Goal: Task Accomplishment & Management: Use online tool/utility

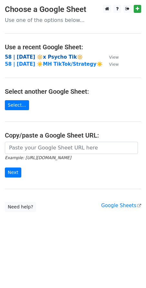
click at [44, 55] on strong "58 | SEP 4 2025 🔆x Psycho Tik🔆" at bounding box center [44, 57] width 78 height 6
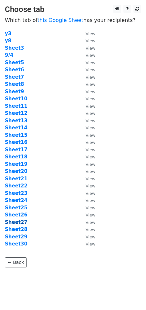
click at [17, 221] on strong "Sheet27" at bounding box center [16, 222] width 23 height 6
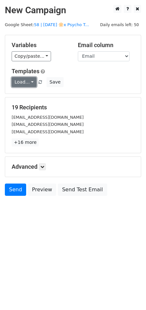
click at [24, 82] on link "Load..." at bounding box center [24, 82] width 25 height 10
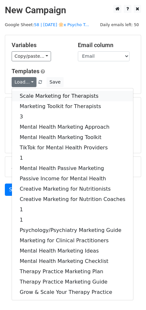
click at [41, 94] on link "Scale Marketing for Therapists" at bounding box center [72, 96] width 121 height 10
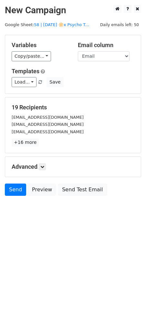
click at [42, 162] on div "Advanced Tracking Track Opens UTM Codes Track Clicks Filters Only include sprea…" at bounding box center [72, 167] width 135 height 20
click at [42, 165] on icon at bounding box center [42, 167] width 4 height 4
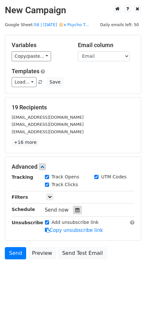
click at [75, 208] on icon at bounding box center [77, 210] width 4 height 5
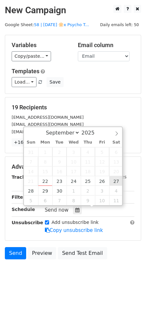
type input "2025-09-27 12:00"
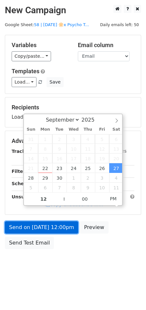
click at [64, 227] on link "Send on Sep 27 at 12:00pm" at bounding box center [41, 227] width 73 height 12
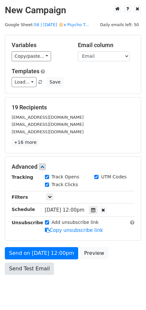
drag, startPoint x: 47, startPoint y: 279, endPoint x: 41, endPoint y: 272, distance: 9.3
click at [47, 279] on body "New Campaign Daily emails left: 50 Google Sheet: 58 | SEP 4 2025 🔆x Psycho T...…" at bounding box center [73, 154] width 146 height 299
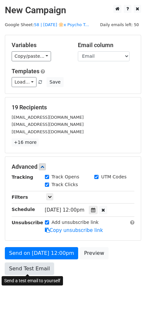
click at [40, 271] on link "Send Test Email" at bounding box center [29, 268] width 49 height 12
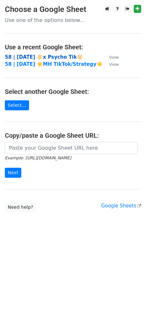
click at [37, 56] on strong "58 | SEP 4 2025 🔆x Psycho Tik🔆" at bounding box center [44, 57] width 78 height 6
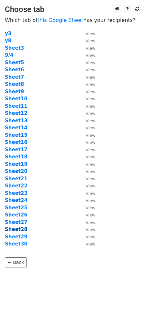
click at [21, 228] on strong "Sheet28" at bounding box center [16, 229] width 23 height 6
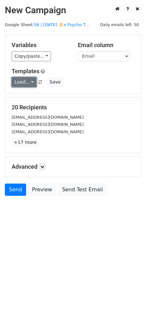
click at [23, 80] on link "Load..." at bounding box center [24, 82] width 25 height 10
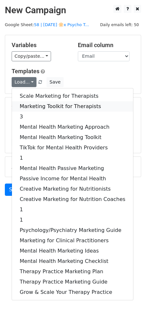
click at [34, 108] on link "Marketing Toolkit for Therapists" at bounding box center [72, 106] width 121 height 10
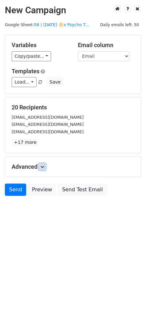
click at [42, 170] on link at bounding box center [42, 166] width 7 height 7
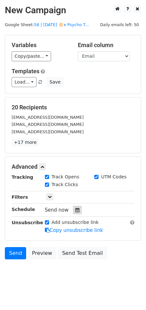
click at [75, 209] on icon at bounding box center [77, 210] width 4 height 5
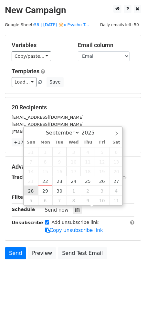
type input "2025-09-28 12:00"
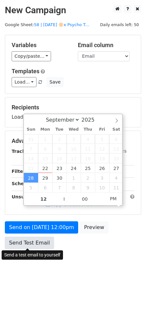
click at [25, 239] on link "Send Test Email" at bounding box center [29, 243] width 49 height 12
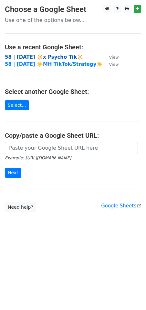
click at [50, 56] on strong "58 | SEP 4 2025 🔆x Psycho Tik🔆" at bounding box center [44, 57] width 78 height 6
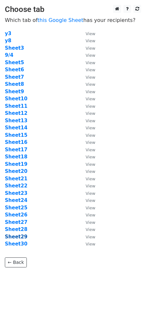
click at [17, 235] on strong "Sheet29" at bounding box center [16, 237] width 23 height 6
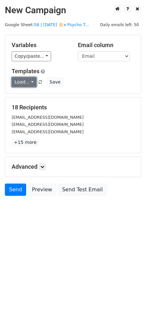
click at [19, 80] on link "Load..." at bounding box center [24, 82] width 25 height 10
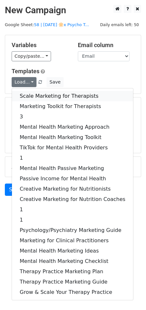
click at [37, 96] on link "Scale Marketing for Therapists" at bounding box center [72, 96] width 121 height 10
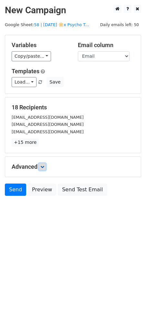
click at [44, 165] on icon at bounding box center [42, 167] width 4 height 4
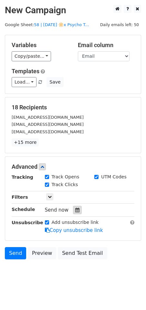
click at [75, 208] on icon at bounding box center [77, 210] width 4 height 5
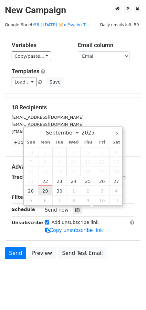
type input "2025-09-29 12:00"
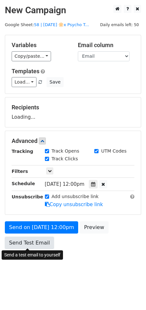
click at [28, 239] on link "Send Test Email" at bounding box center [29, 243] width 49 height 12
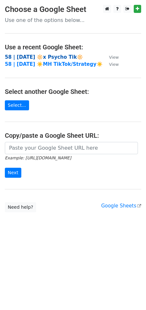
click at [57, 55] on strong "58 | [DATE] 🔆x Psycho Tik🔆" at bounding box center [44, 57] width 78 height 6
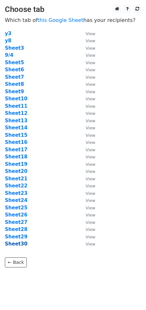
click at [18, 243] on strong "Sheet30" at bounding box center [16, 244] width 23 height 6
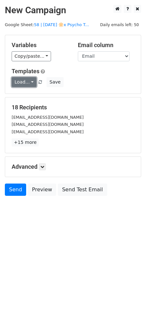
click at [25, 84] on link "Load..." at bounding box center [24, 82] width 25 height 10
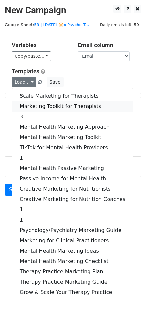
click at [40, 105] on link "Marketing Toolkit for Therapists" at bounding box center [72, 106] width 121 height 10
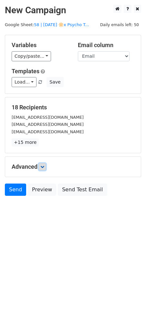
click at [44, 165] on icon at bounding box center [42, 167] width 4 height 4
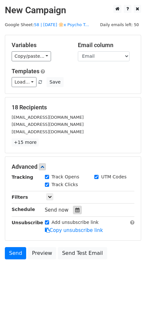
click at [75, 210] on icon at bounding box center [77, 210] width 4 height 5
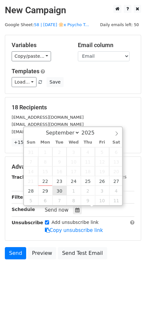
type input "2025-09-30 12:00"
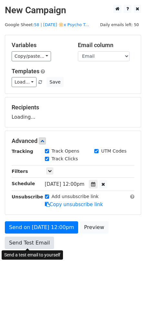
click at [38, 241] on link "Send Test Email" at bounding box center [29, 243] width 49 height 12
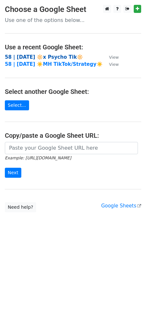
click at [45, 55] on strong "58 | [DATE] 🔆x Psycho Tik🔆" at bounding box center [44, 57] width 78 height 6
click at [33, 54] on strong "58 | SEP 4 2025 🔆x Psycho Tik🔆" at bounding box center [44, 57] width 78 height 6
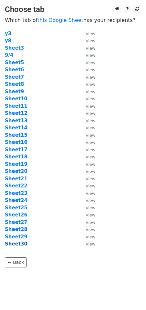
click at [15, 245] on strong "Sheet30" at bounding box center [16, 244] width 23 height 6
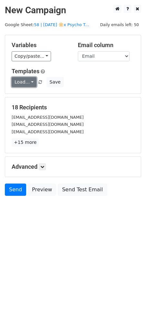
click at [20, 82] on link "Load..." at bounding box center [24, 82] width 25 height 10
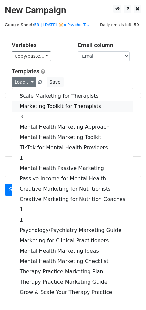
click at [48, 105] on link "Marketing Toolkit for Therapists" at bounding box center [72, 106] width 121 height 10
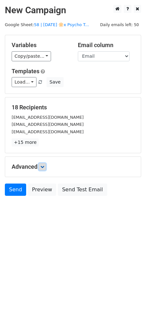
click at [44, 166] on icon at bounding box center [42, 167] width 4 height 4
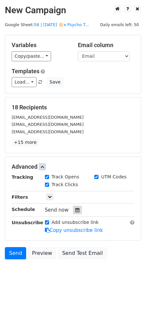
click at [73, 210] on div at bounding box center [77, 210] width 9 height 8
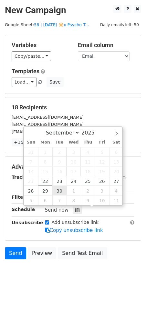
type input "[DATE] 12:00"
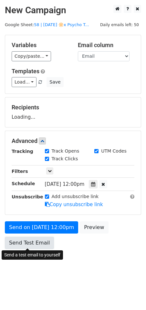
click at [37, 237] on link "Send Test Email" at bounding box center [29, 243] width 49 height 12
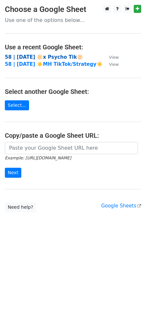
click at [41, 57] on strong "58 | [DATE] 🔆x Psycho Tik🔆" at bounding box center [44, 57] width 78 height 6
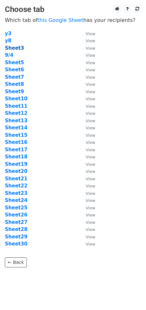
click at [13, 47] on strong "Sheet3" at bounding box center [14, 48] width 19 height 6
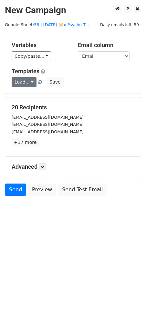
click at [24, 83] on link "Load..." at bounding box center [24, 82] width 25 height 10
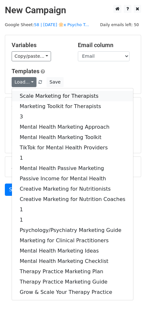
click at [45, 94] on link "Scale Marketing for Therapists" at bounding box center [72, 96] width 121 height 10
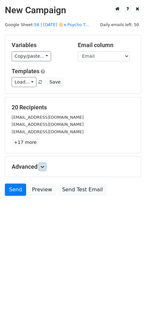
click at [44, 169] on link at bounding box center [42, 166] width 7 height 7
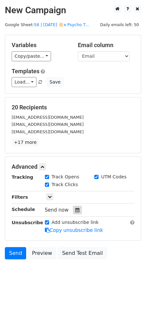
click at [75, 209] on icon at bounding box center [77, 210] width 4 height 5
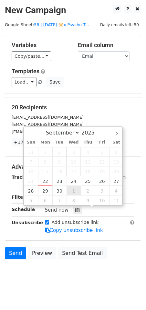
type input "[DATE] 12:00"
select select "9"
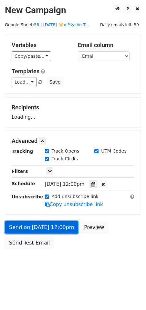
click at [44, 228] on link "Send on [DATE] 12:00pm" at bounding box center [41, 227] width 73 height 12
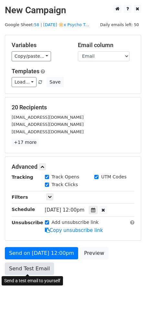
click at [29, 271] on link "Send Test Email" at bounding box center [29, 268] width 49 height 12
